Goal: Communication & Community: Answer question/provide support

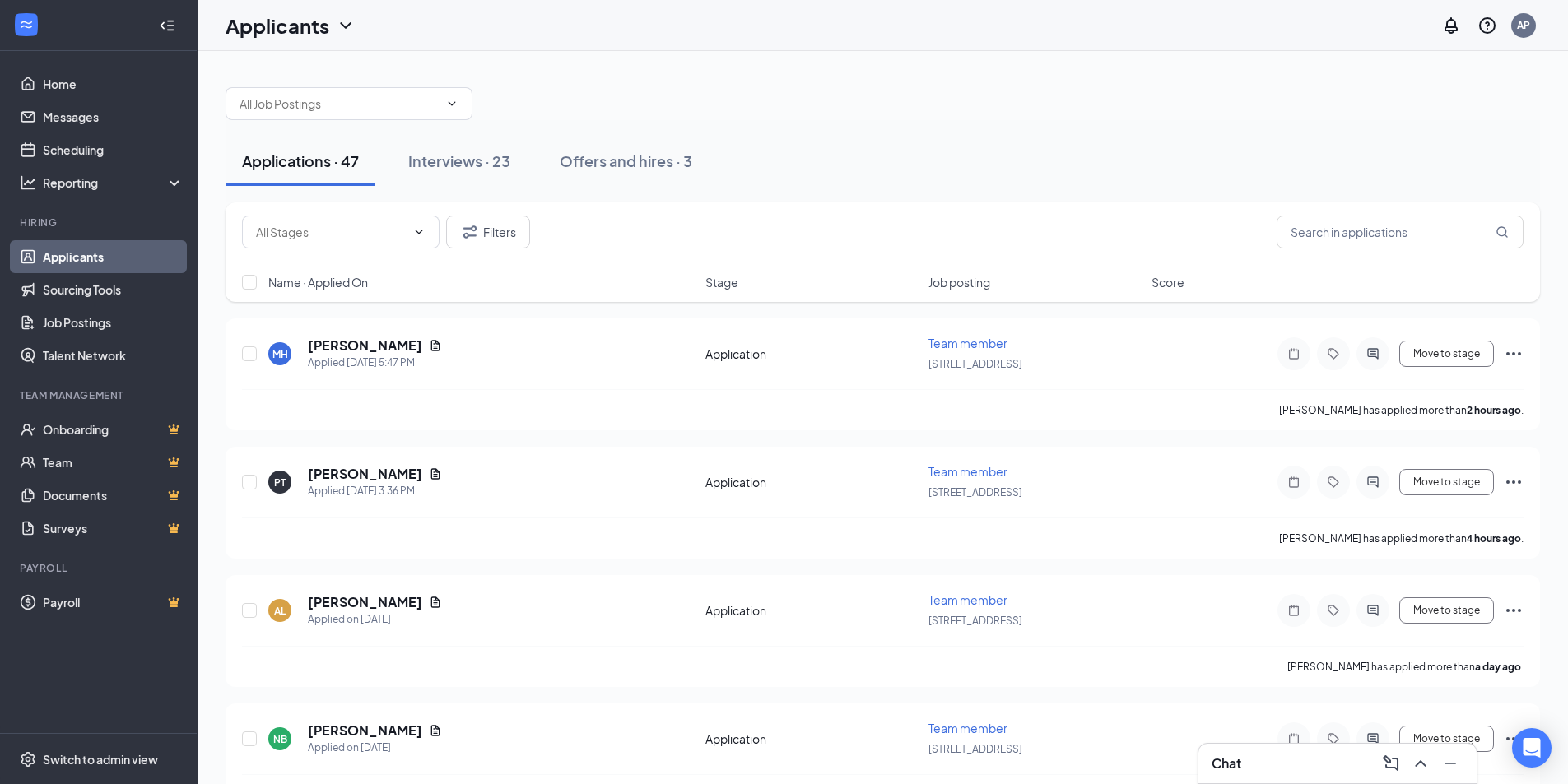
click at [945, 125] on div "Applications · 47 Interviews · 23 Offers and hires · 3" at bounding box center [882, 161] width 1315 height 82
drag, startPoint x: 945, startPoint y: 125, endPoint x: 864, endPoint y: 132, distance: 81.3
click at [864, 132] on div "Applications · 47 Interviews · 23 Offers and hires · 3" at bounding box center [882, 161] width 1315 height 82
click at [461, 161] on div "Interviews · 23" at bounding box center [460, 161] width 102 height 21
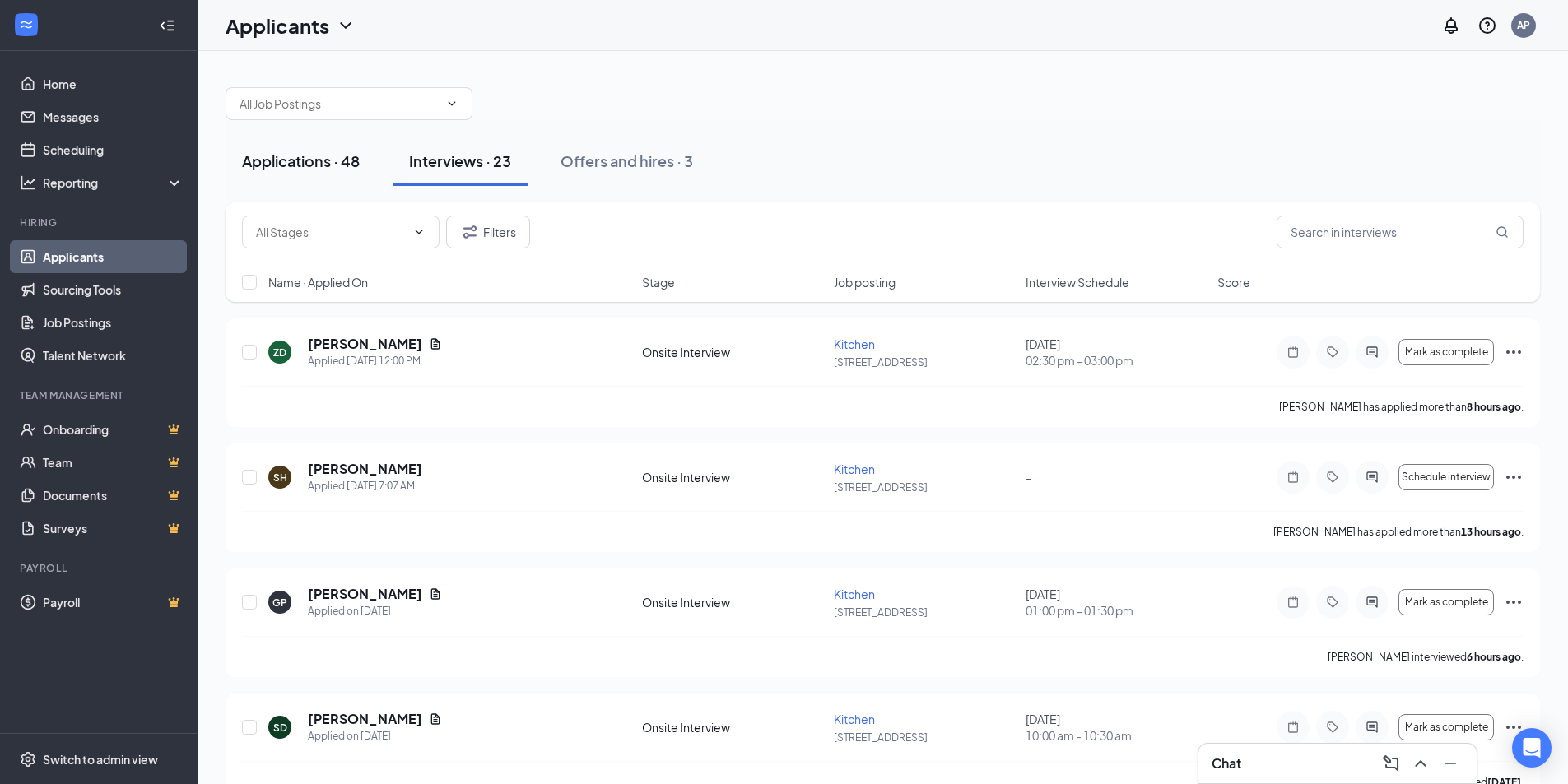
click at [323, 171] on button "Applications · 48" at bounding box center [300, 161] width 151 height 50
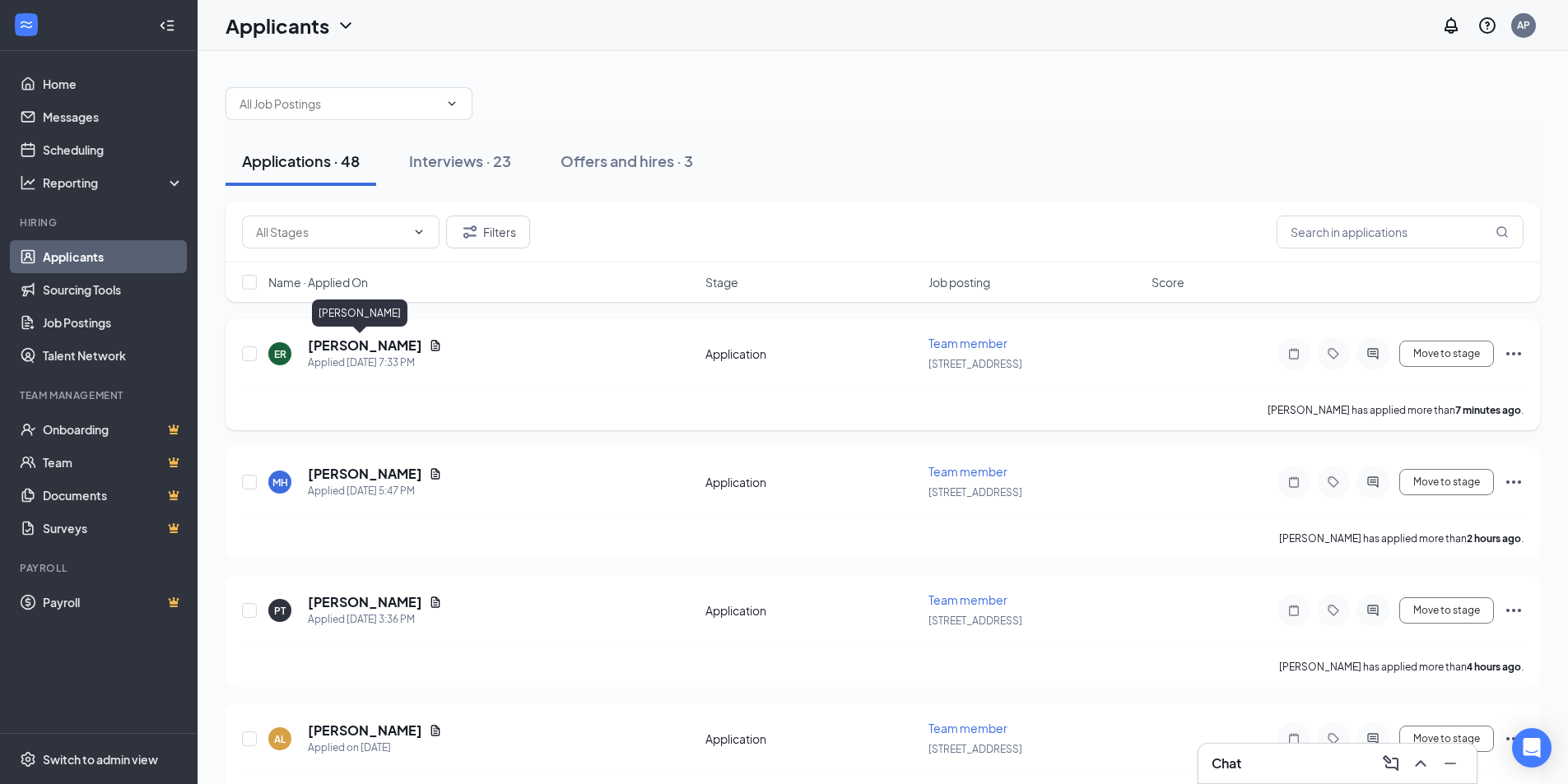
click at [361, 343] on h5 "Eden Riegler" at bounding box center [365, 345] width 114 height 18
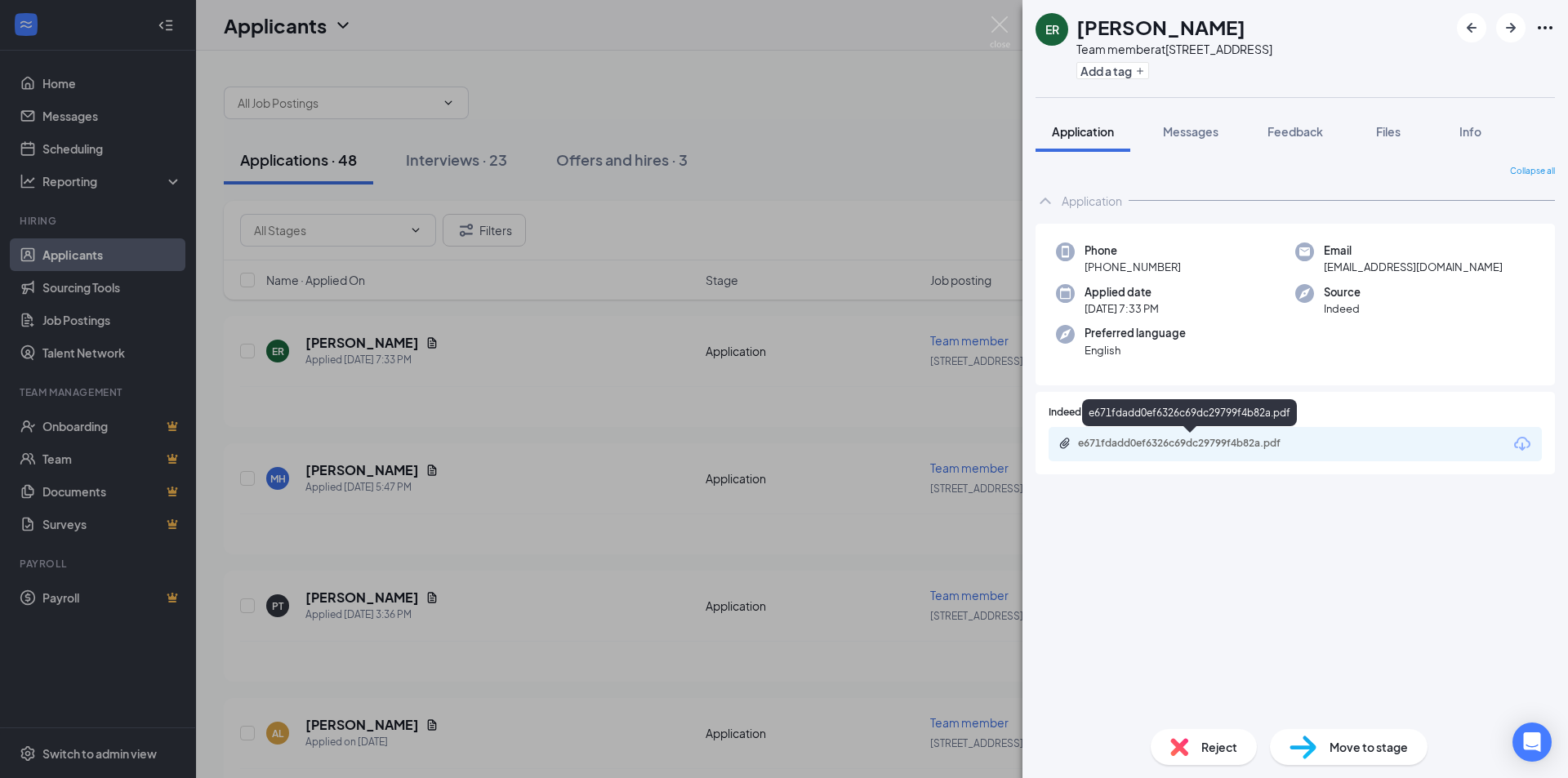
click at [1177, 446] on div "e671fdadd0ef6326c69dc29799f4b82a.pdf" at bounding box center [1192, 443] width 229 height 13
click at [1203, 132] on span "Messages" at bounding box center [1191, 131] width 56 height 14
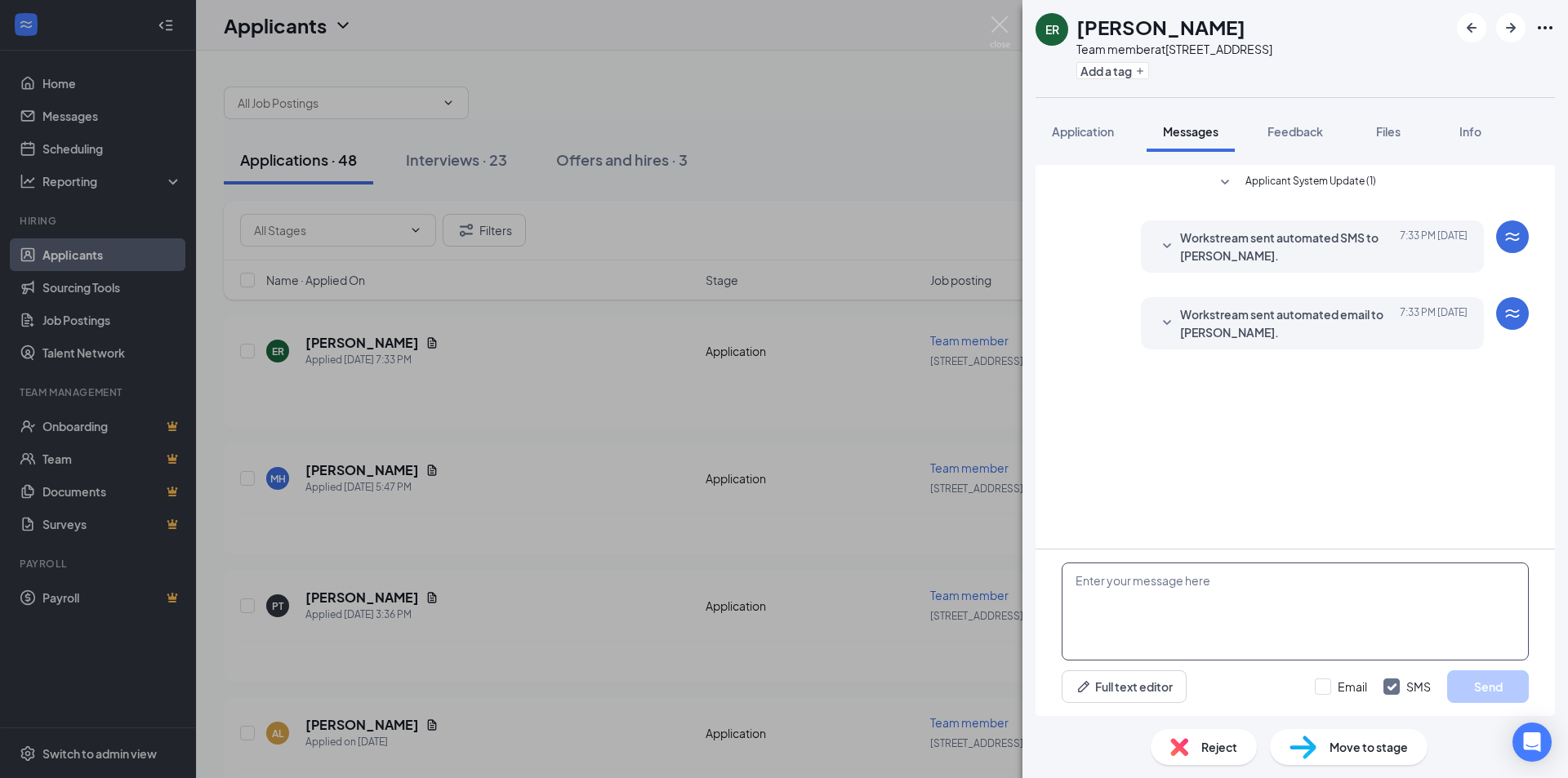
click at [1225, 600] on textarea at bounding box center [1295, 611] width 467 height 98
type textarea "Hello Do you like work at DQ ?"
click at [1499, 687] on button "Send" at bounding box center [1487, 686] width 82 height 32
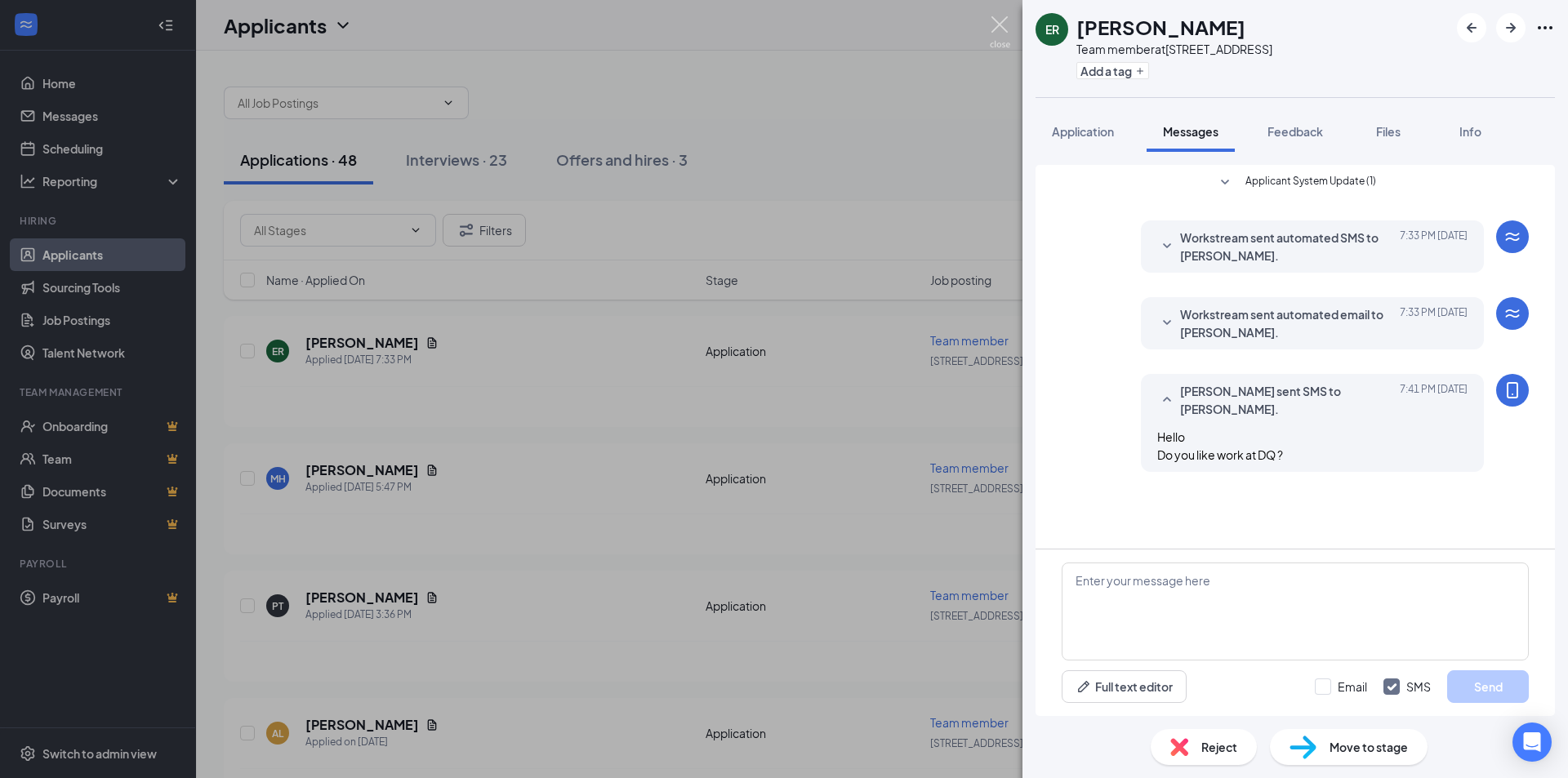
click at [994, 26] on img at bounding box center [1000, 31] width 21 height 31
